Goal: Find specific page/section: Find specific page/section

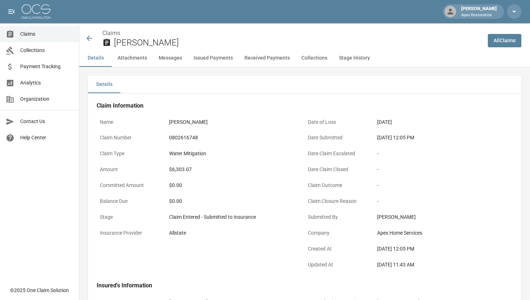
scroll to position [348, 0]
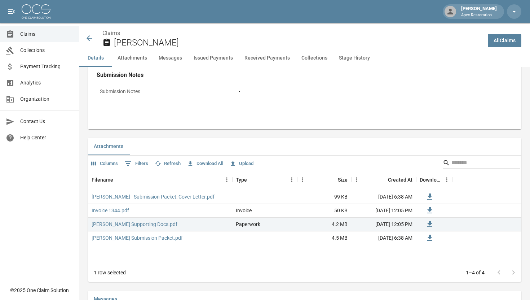
click at [87, 39] on icon at bounding box center [89, 38] width 9 height 9
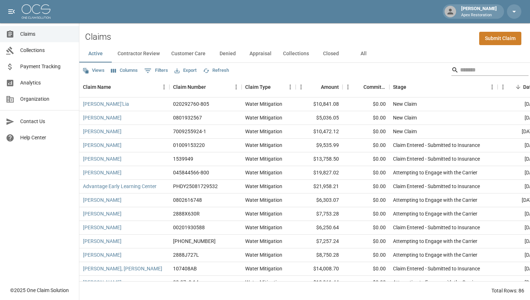
click at [463, 68] on input "Search" at bounding box center [489, 70] width 58 height 12
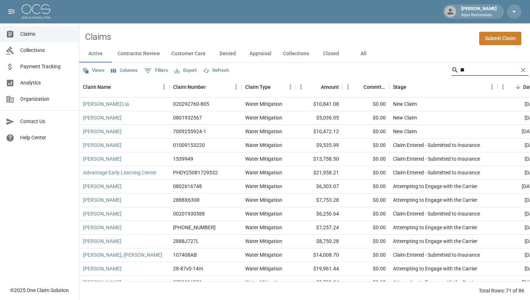
type input "*"
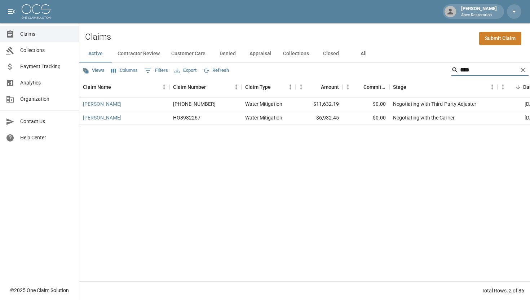
type input "****"
click at [157, 53] on button "Contractor Review" at bounding box center [139, 53] width 54 height 17
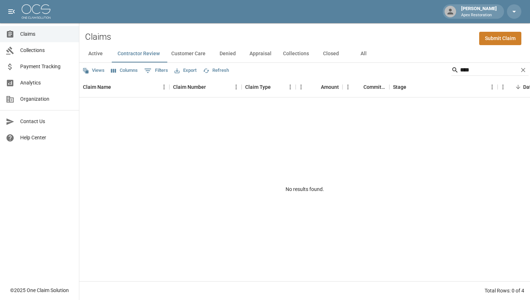
click at [194, 51] on button "Customer Care" at bounding box center [188, 53] width 46 height 17
click at [522, 69] on icon "Clear" at bounding box center [523, 70] width 4 height 4
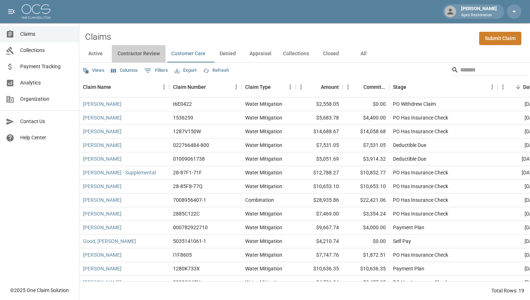
click at [152, 57] on button "Contractor Review" at bounding box center [139, 53] width 54 height 17
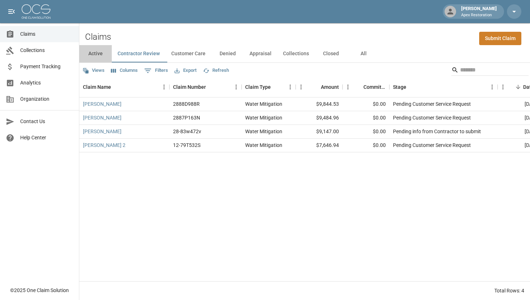
click at [94, 53] on button "Active" at bounding box center [95, 53] width 32 height 17
